Goal: Information Seeking & Learning: Learn about a topic

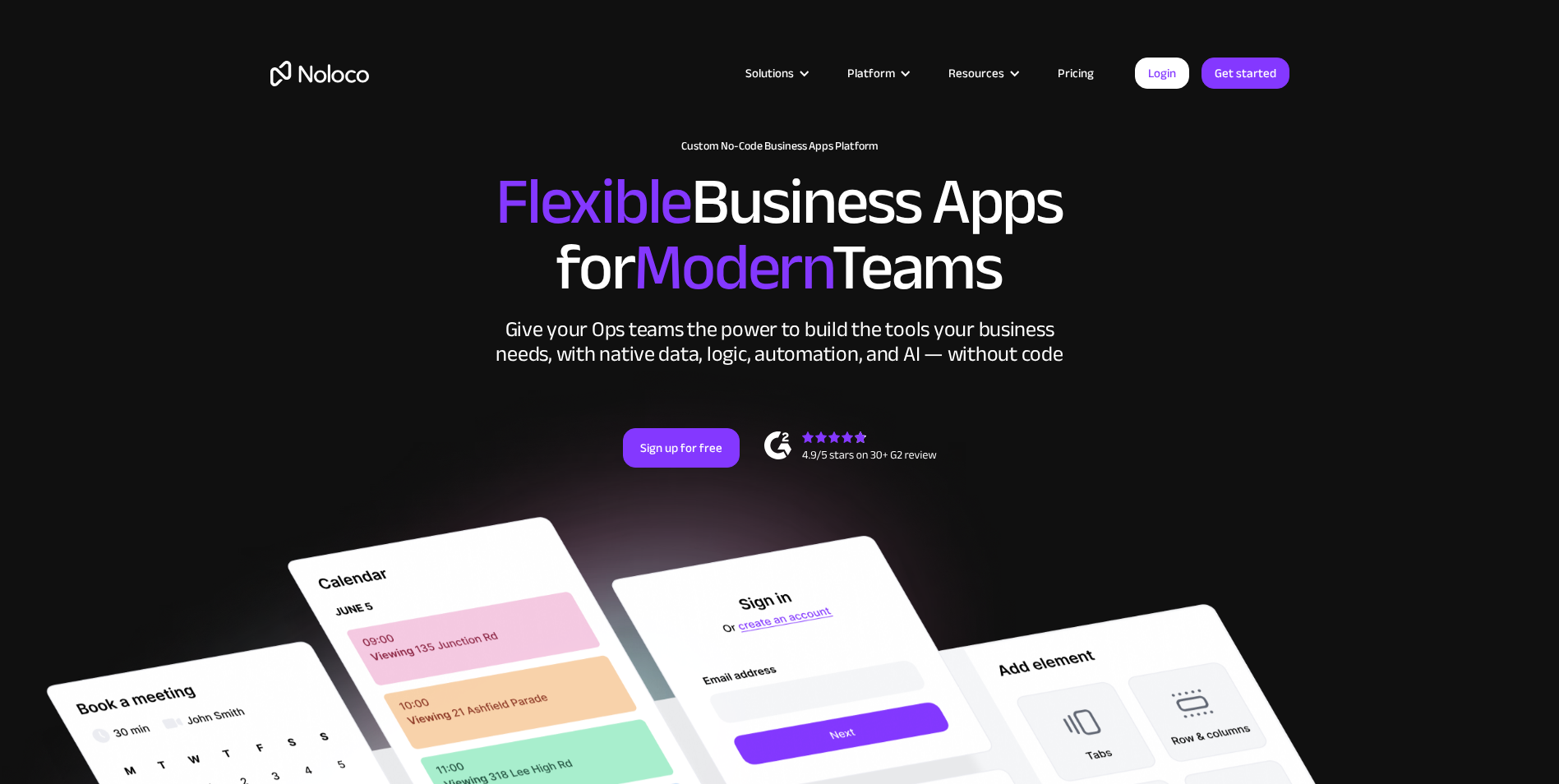
click at [1062, 71] on link "Pricing" at bounding box center [1076, 73] width 78 height 22
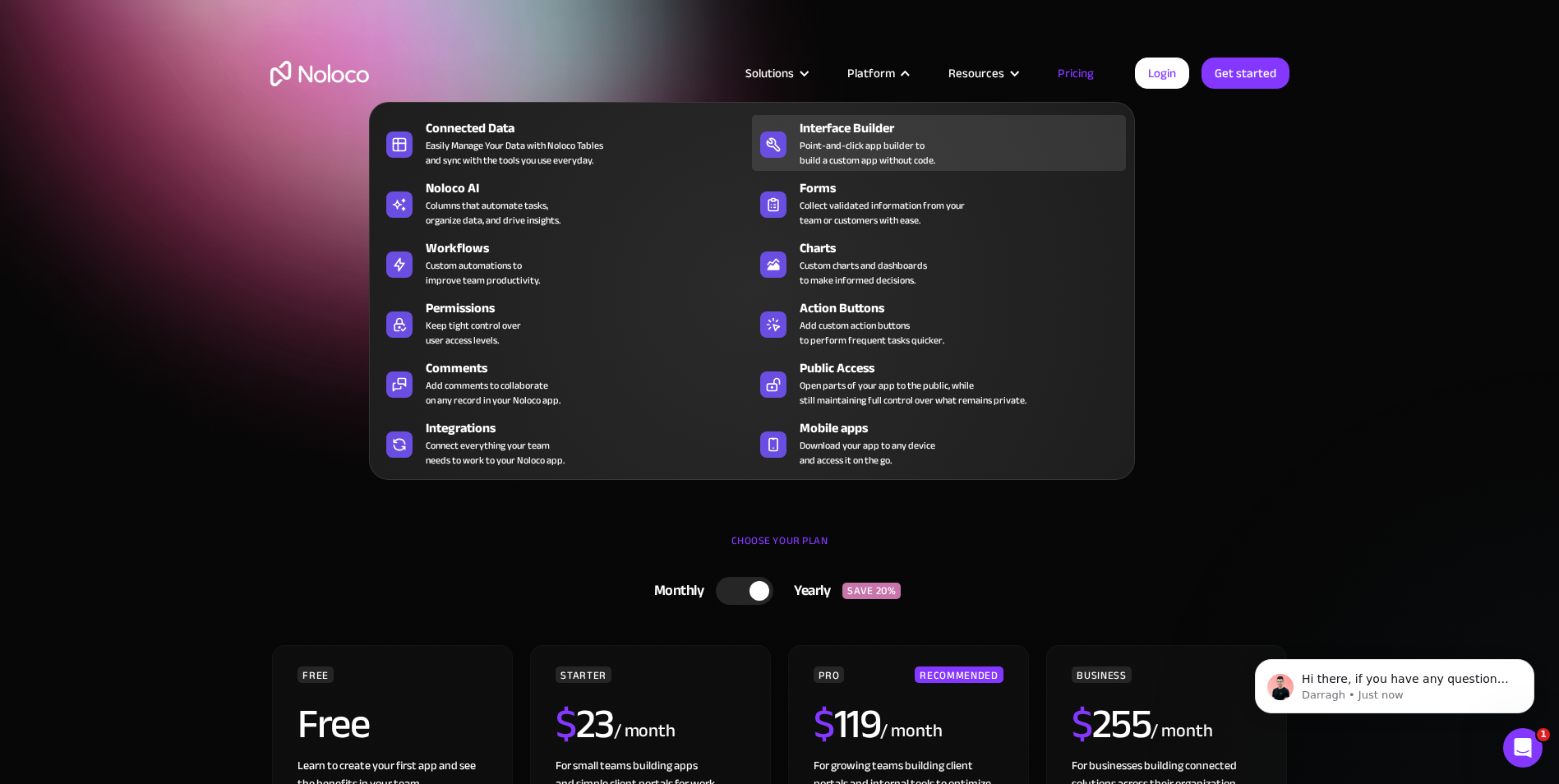
click at [884, 130] on div "Interface Builder" at bounding box center [966, 128] width 333 height 20
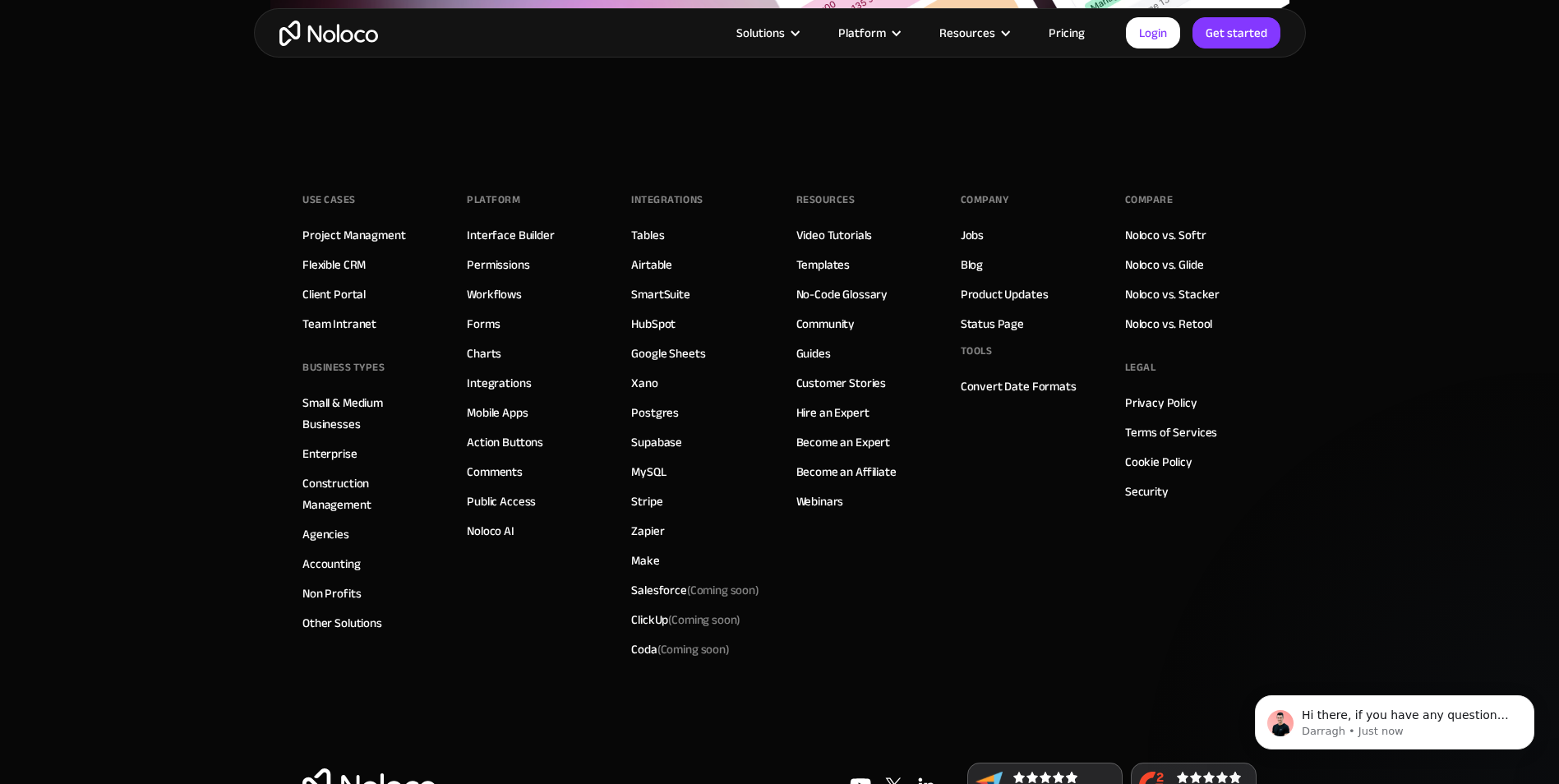
scroll to position [5701, 0]
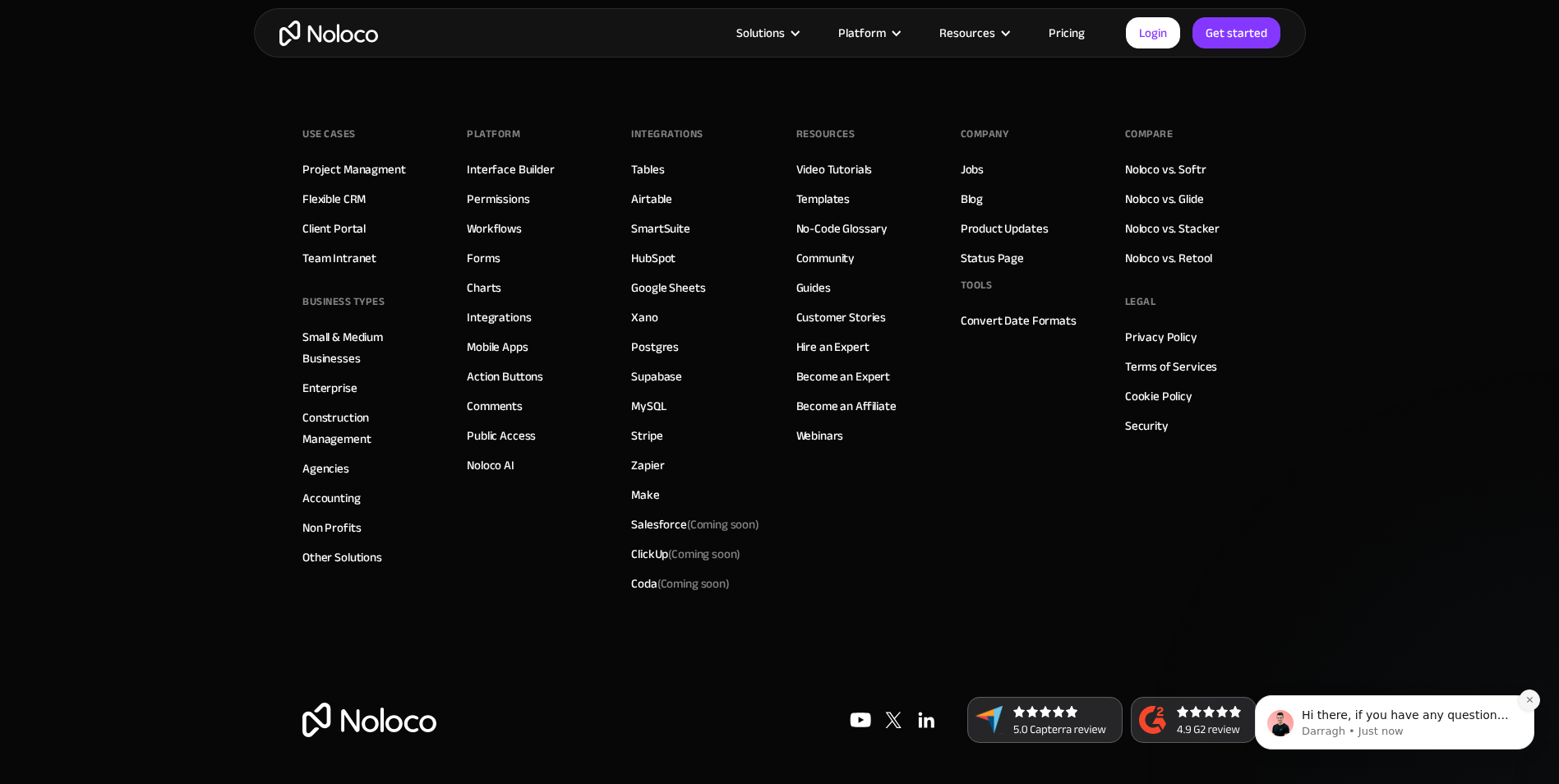
click at [1538, 698] on button "Dismiss notification" at bounding box center [1529, 700] width 22 height 22
